Goal: Information Seeking & Learning: Learn about a topic

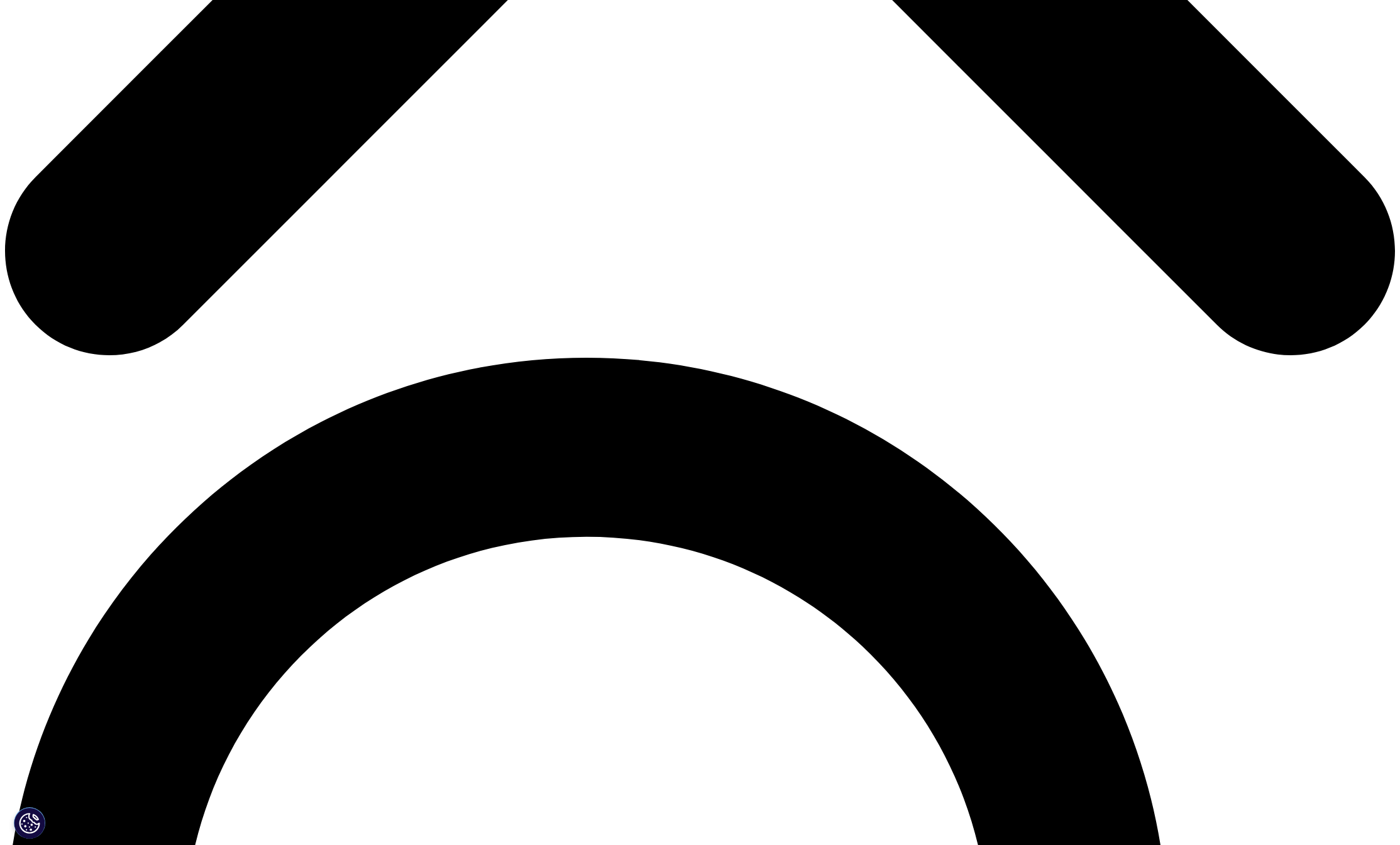
scroll to position [1069, 0]
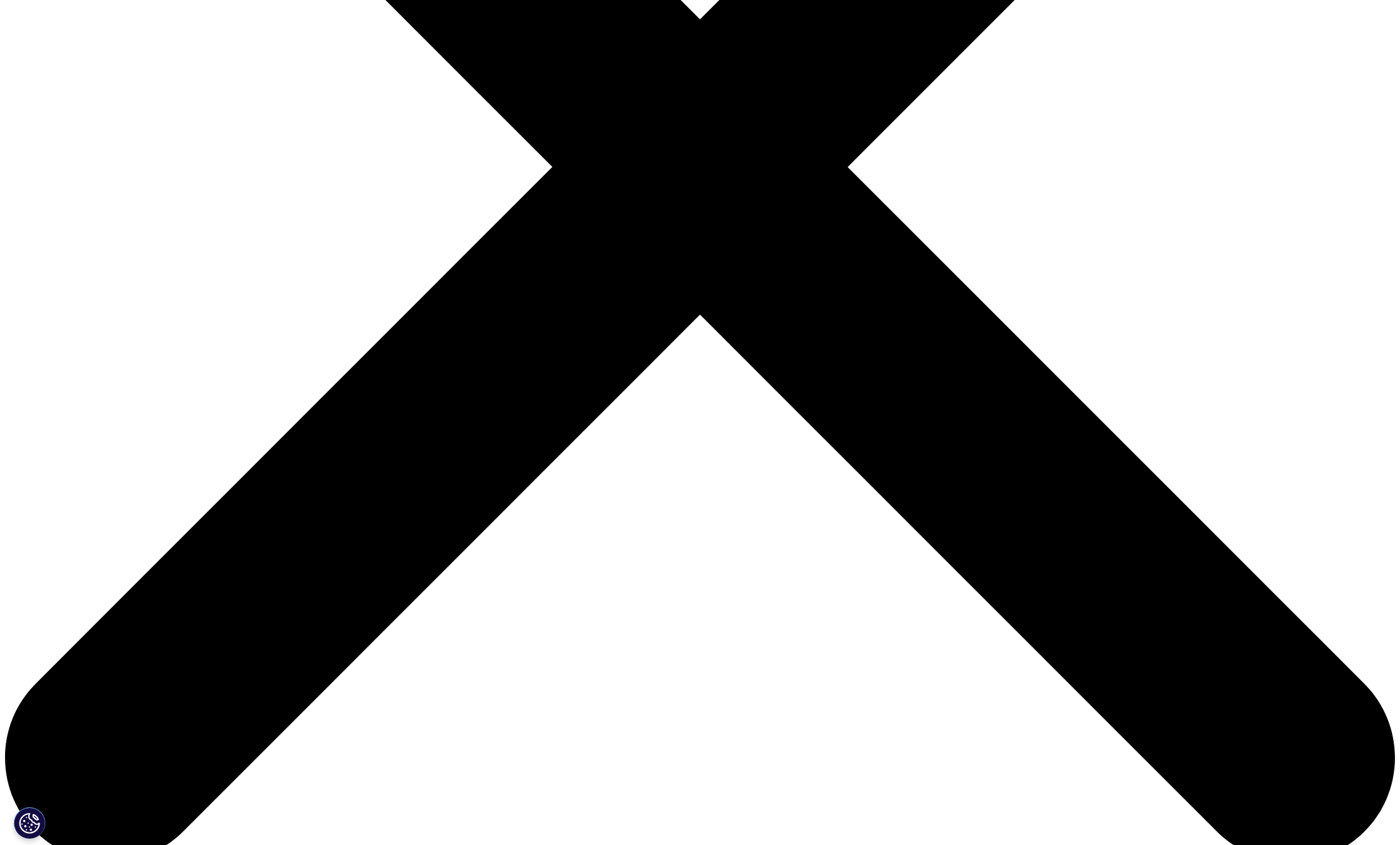
scroll to position [629, 0]
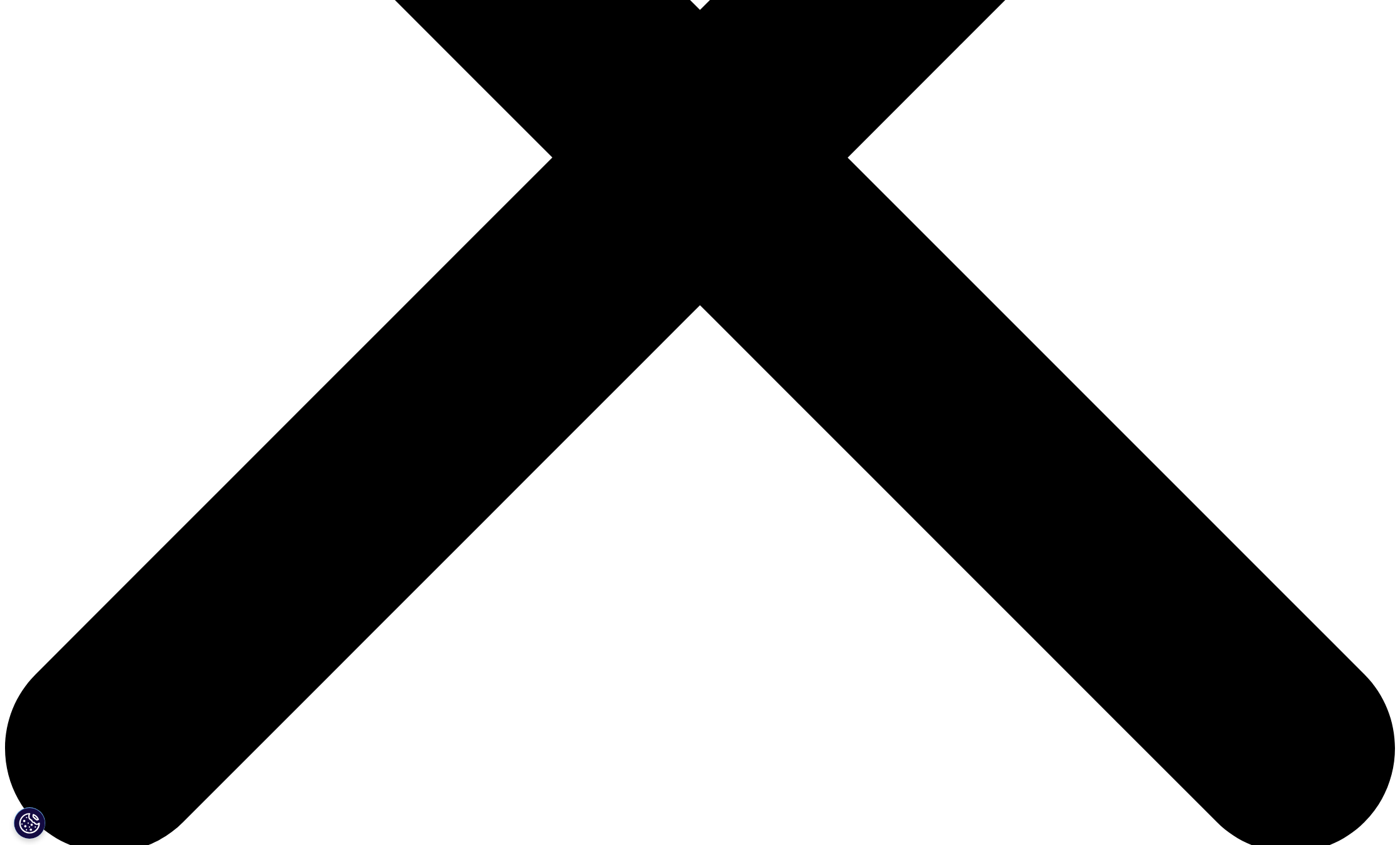
scroll to position [566, 0]
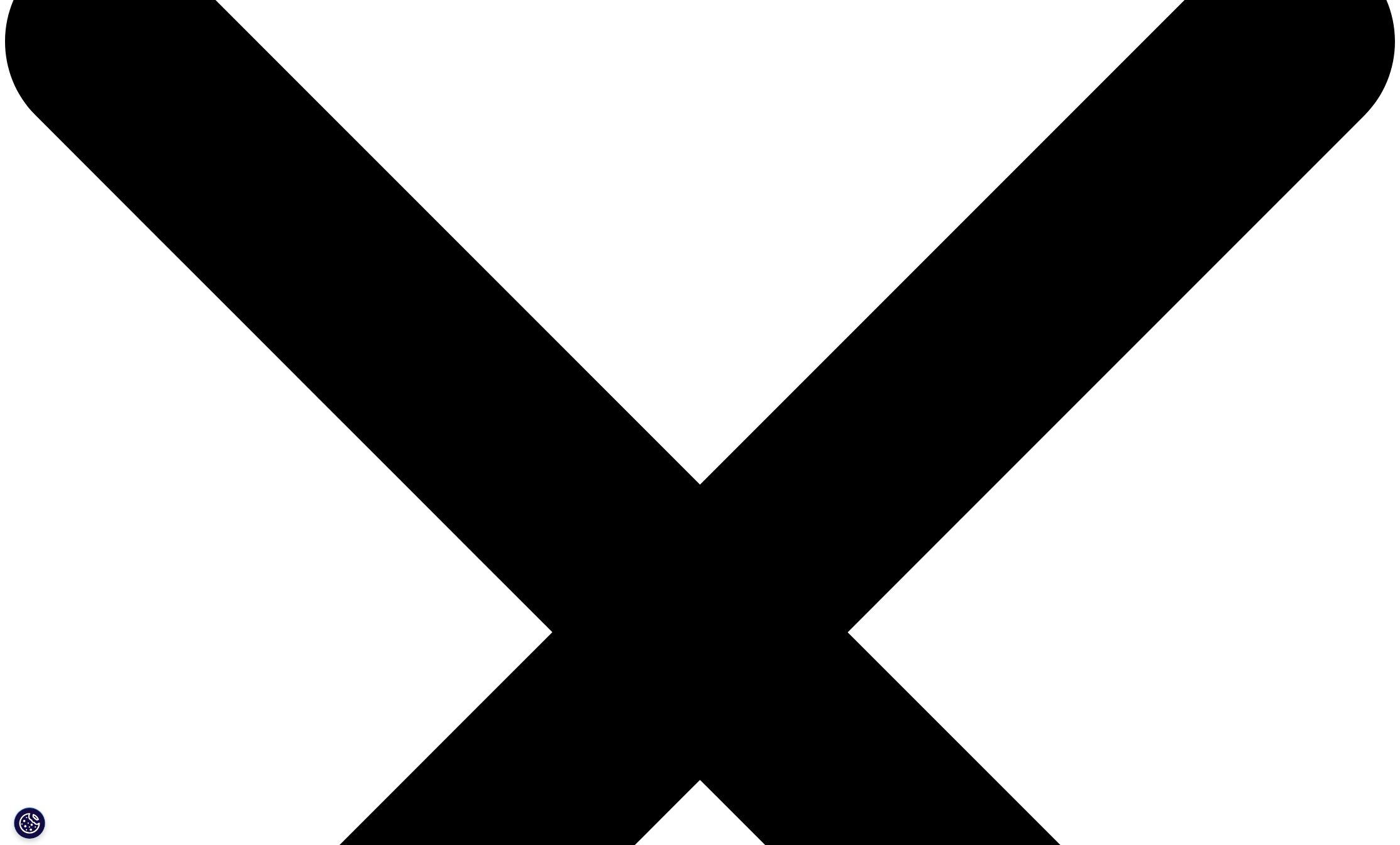
scroll to position [0, 0]
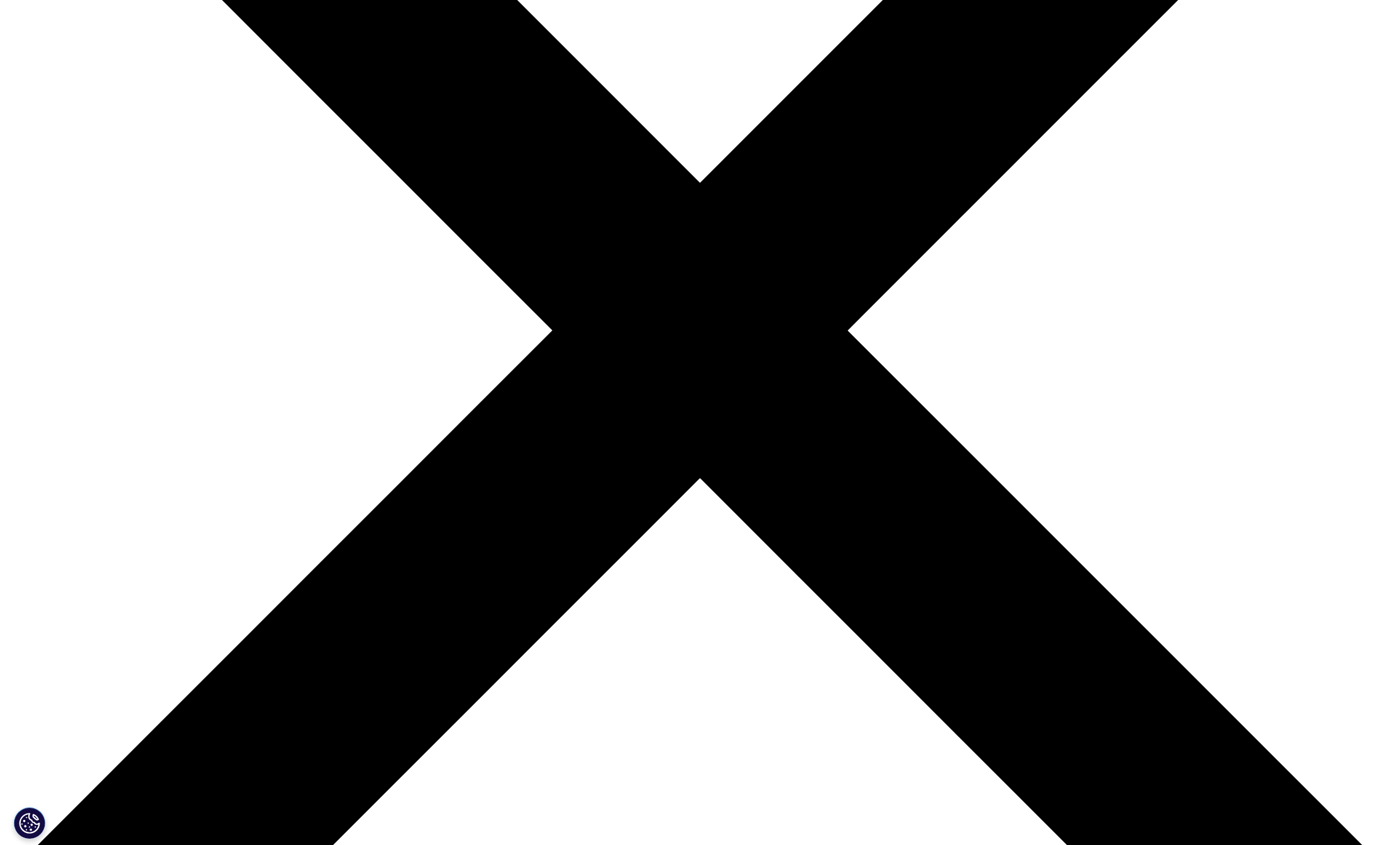
scroll to position [440, 0]
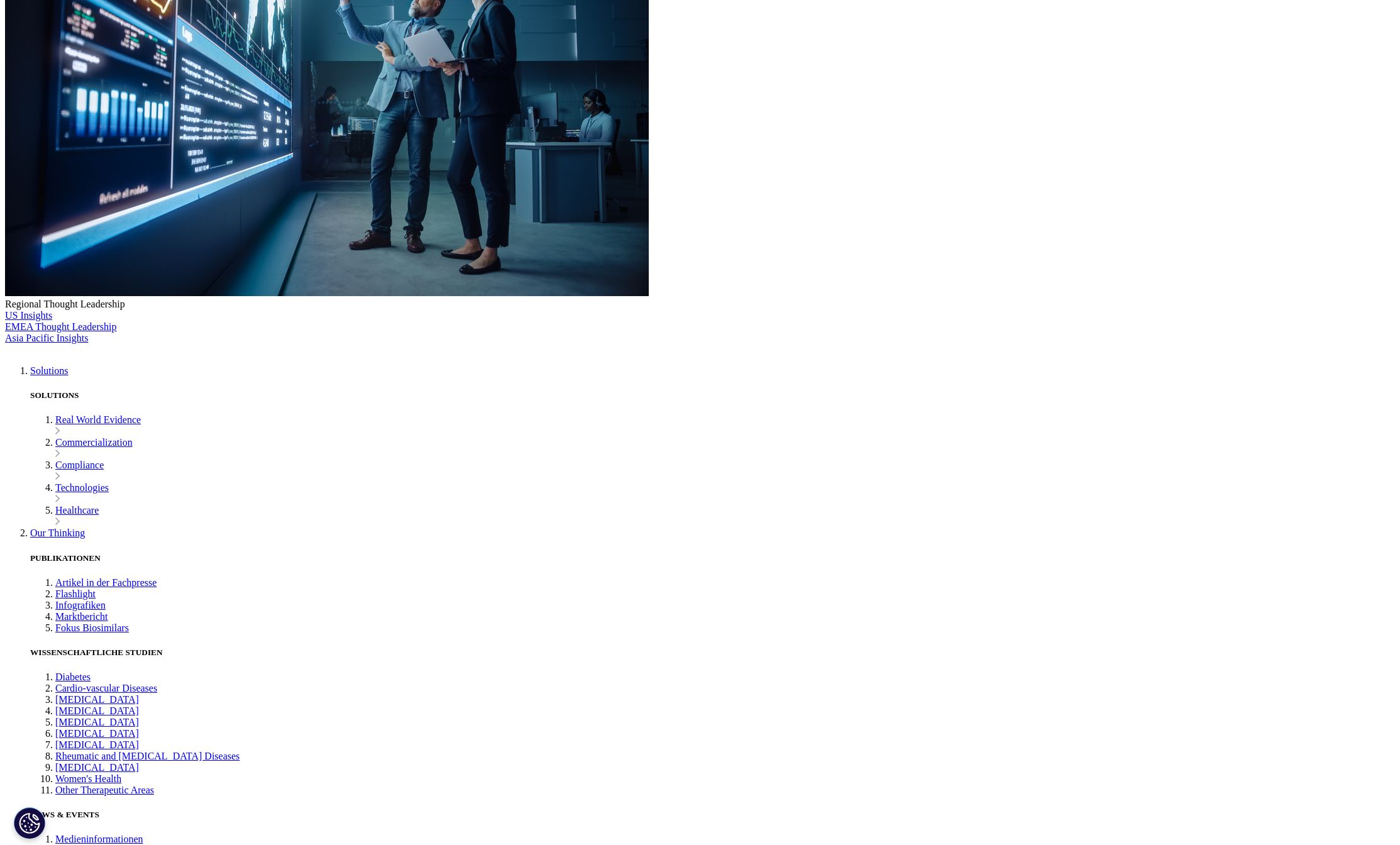
scroll to position [315, 0]
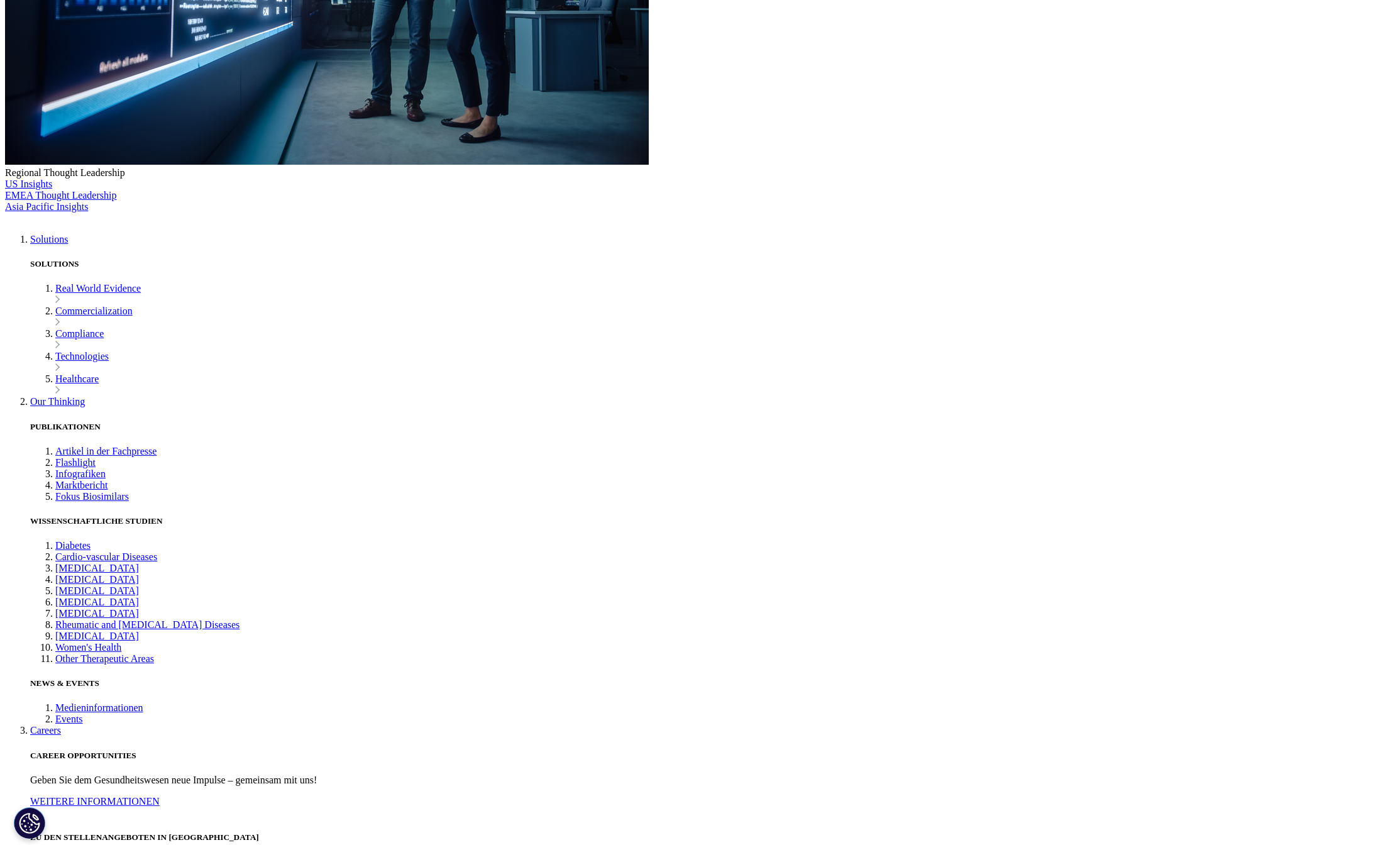
scroll to position [440, 0]
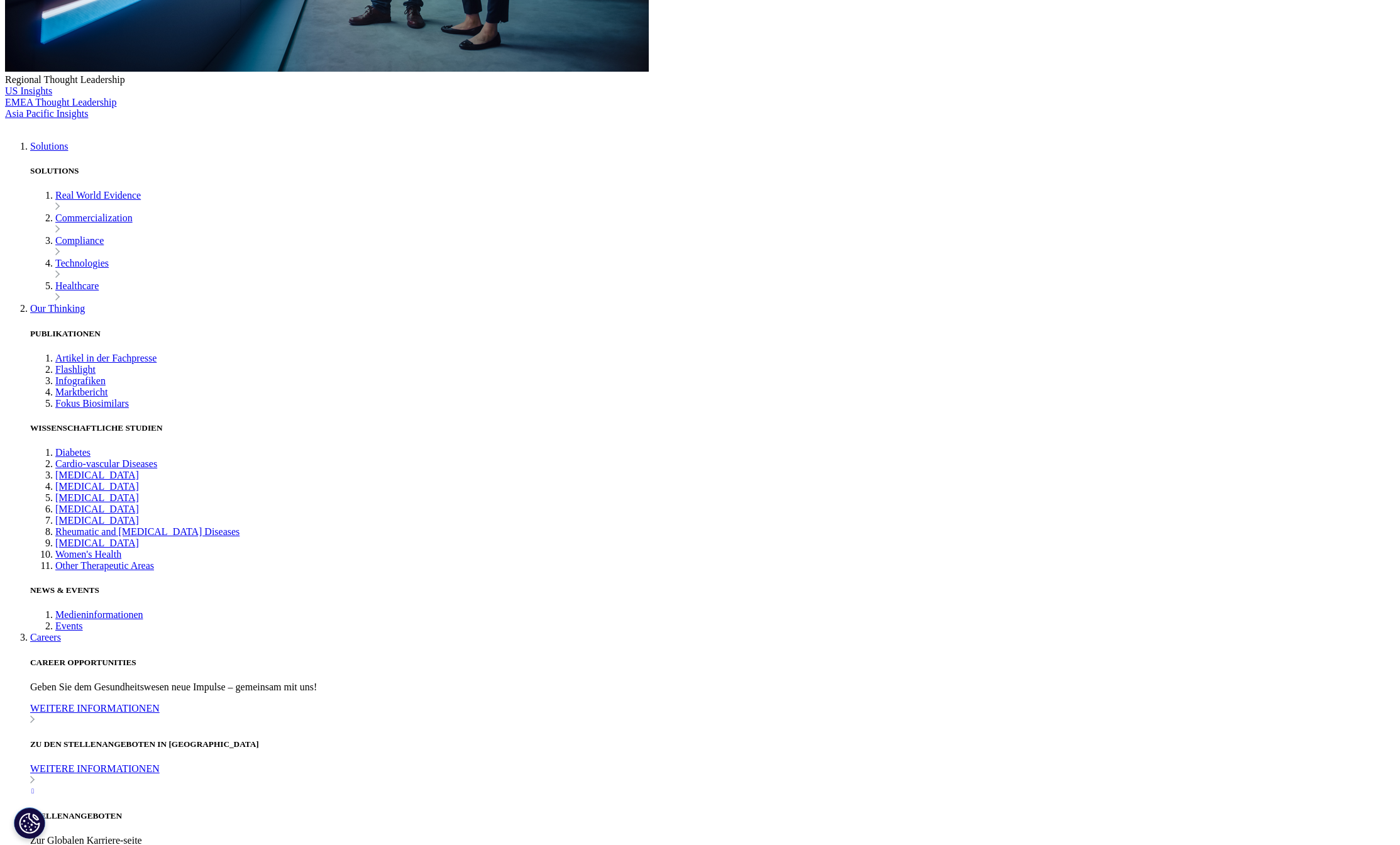
scroll to position [503, 0]
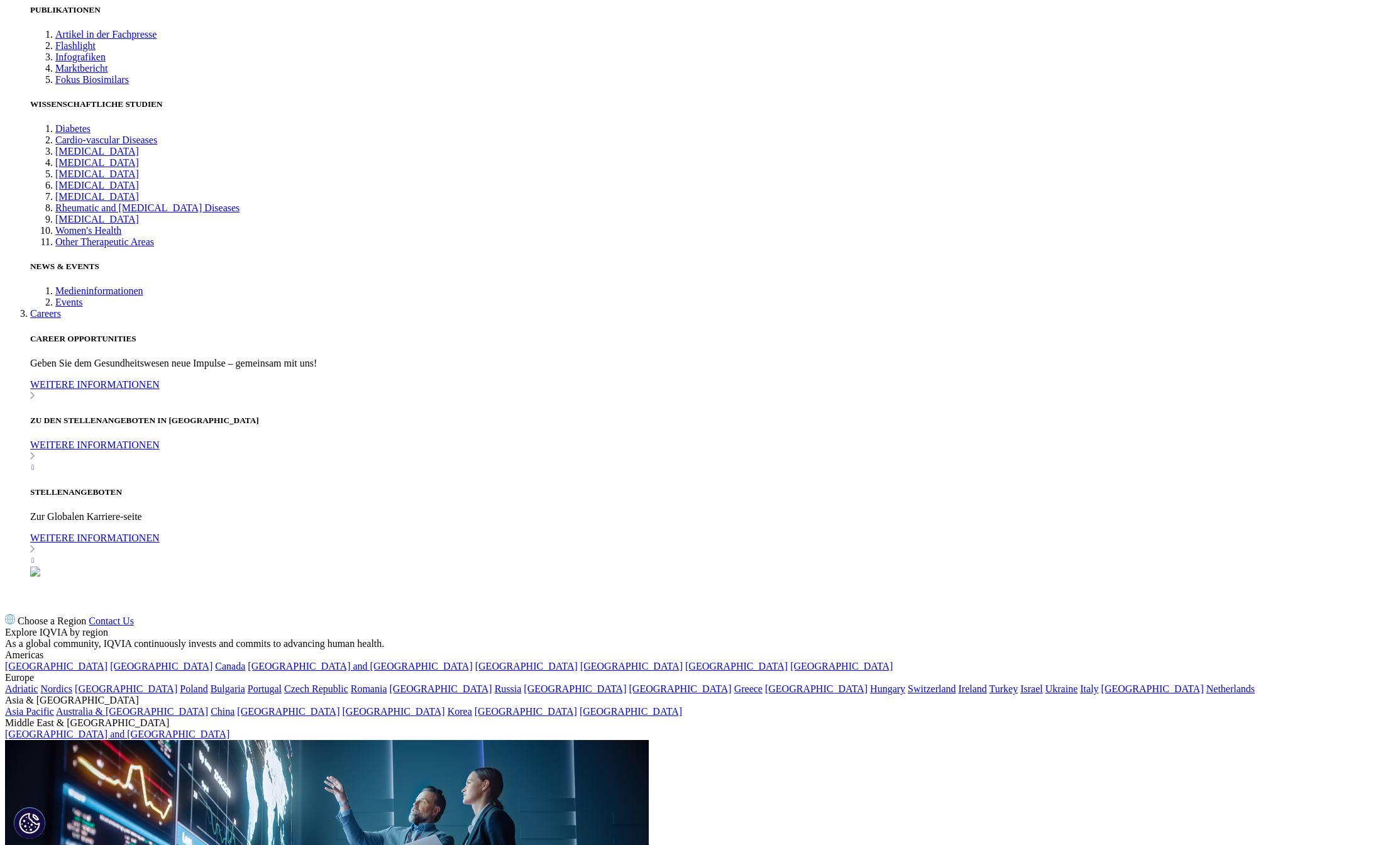
scroll to position [842, 0]
